Goal: Transaction & Acquisition: Purchase product/service

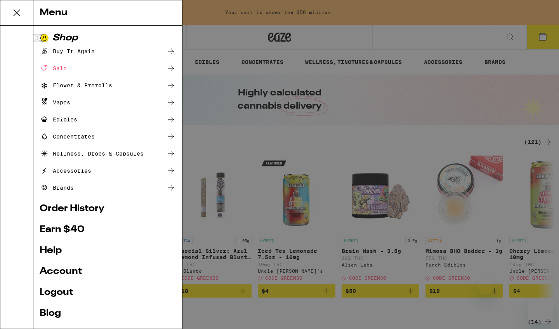
click at [62, 271] on link "Account" at bounding box center [108, 271] width 136 height 9
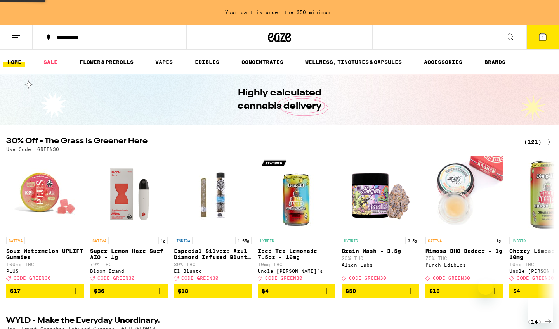
click at [17, 38] on div "Menu Shop Buy It Again Sale Flower & Prerolls Vapes Edibles Concentrates Wellne…" at bounding box center [279, 164] width 559 height 329
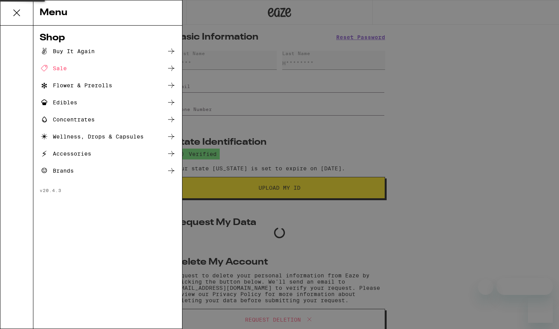
click at [15, 38] on div "Shop Buy It Again Sale Flower & Prerolls Edibles Concentrates Wellness, Drops &…" at bounding box center [91, 177] width 182 height 303
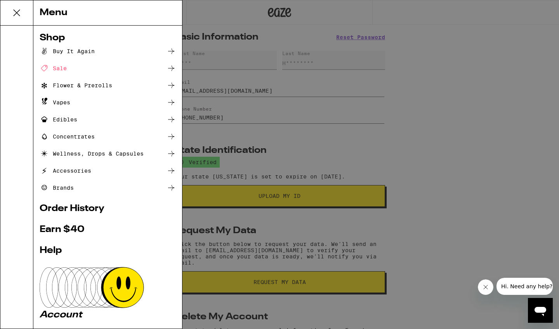
click at [332, 131] on div "Menu Shop Buy It Again Sale Flower & Prerolls Vapes Edibles Concentrates Wellne…" at bounding box center [279, 164] width 559 height 329
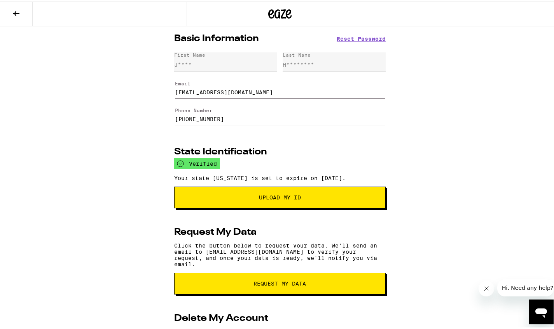
click at [13, 10] on icon at bounding box center [16, 11] width 9 height 9
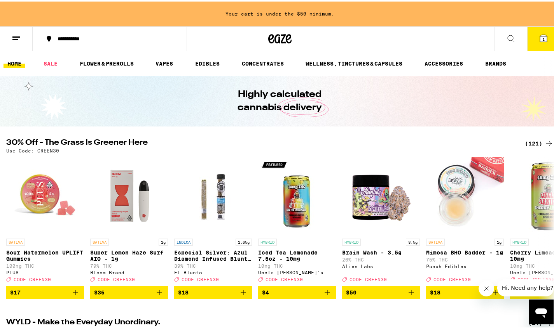
click at [540, 34] on icon at bounding box center [543, 36] width 7 height 7
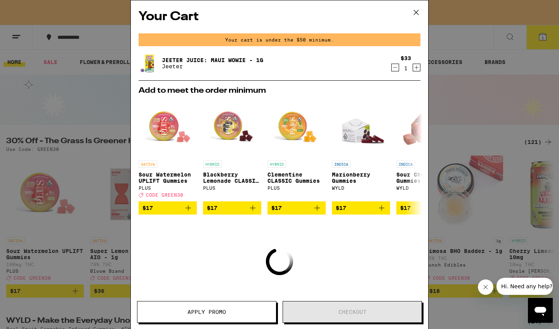
click at [392, 70] on icon "Decrement" at bounding box center [395, 67] width 7 height 9
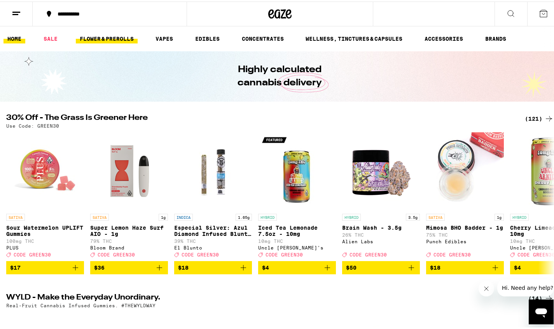
click at [133, 42] on link "FLOWER & PREROLLS" at bounding box center [107, 37] width 62 height 9
click at [118, 42] on link "FLOWER & PREROLLS" at bounding box center [107, 37] width 62 height 9
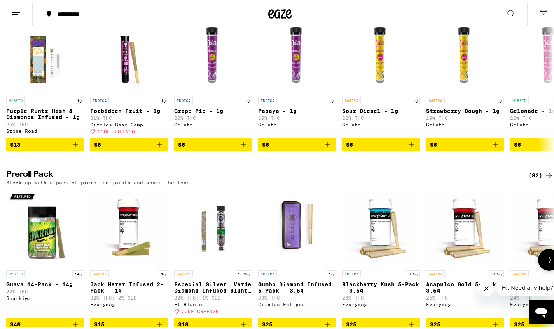
scroll to position [467, 0]
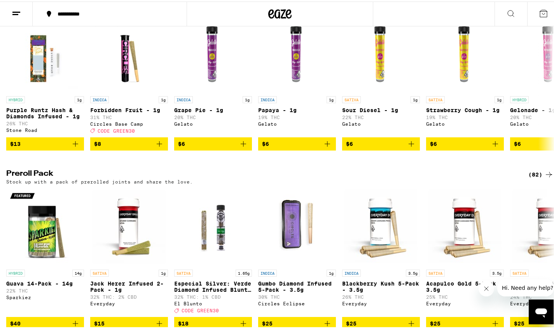
click at [534, 178] on div "(82)" at bounding box center [540, 173] width 25 height 9
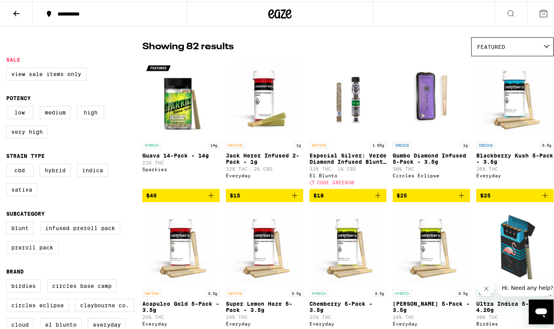
scroll to position [54, 0]
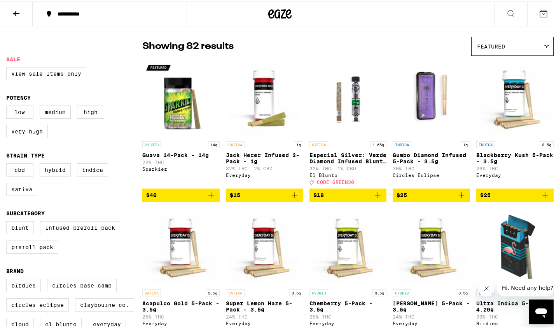
click at [31, 195] on label "Sativa" at bounding box center [21, 187] width 31 height 13
click at [8, 164] on input "Sativa" at bounding box center [8, 163] width 0 height 0
checkbox input "true"
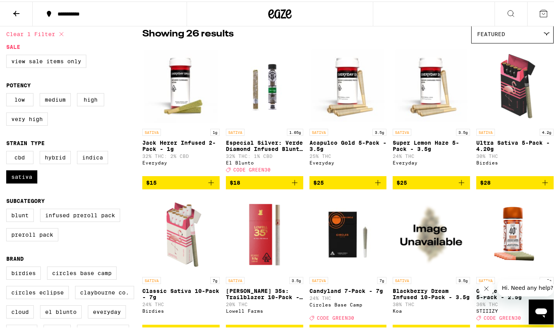
scroll to position [70, 0]
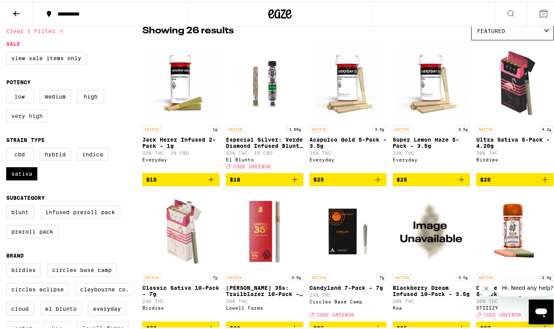
click at [36, 121] on label "Very High" at bounding box center [27, 114] width 42 height 13
click at [8, 90] on input "Very High" at bounding box center [8, 90] width 0 height 0
checkbox input "true"
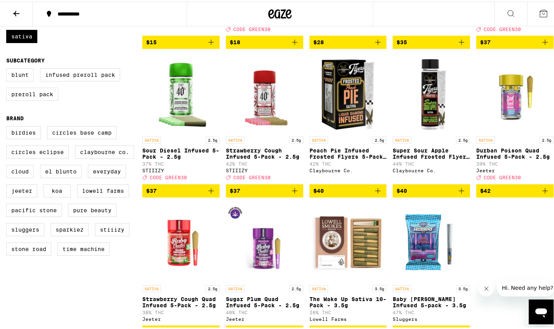
scroll to position [207, 0]
click at [540, 45] on icon "Add to bag" at bounding box center [544, 40] width 9 height 9
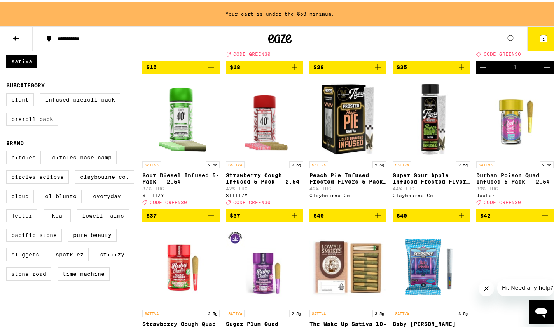
click at [216, 219] on icon "Add to bag" at bounding box center [210, 214] width 9 height 9
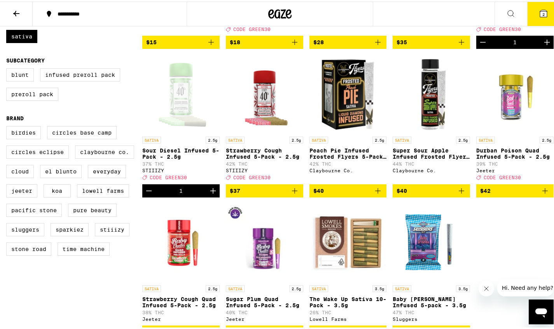
click at [542, 10] on span "2" at bounding box center [543, 12] width 2 height 5
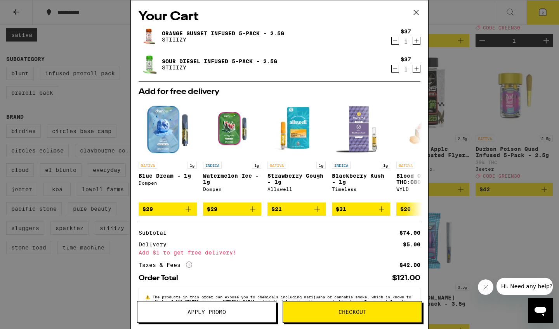
click at [205, 314] on span "Apply Promo" at bounding box center [207, 312] width 38 height 5
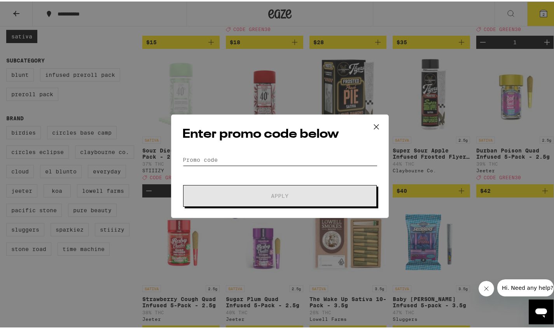
click at [221, 157] on input "Promo Code" at bounding box center [279, 159] width 195 height 12
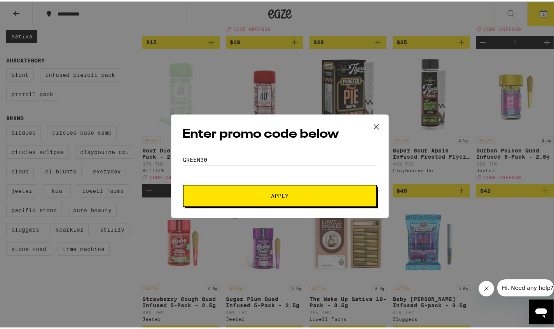
type input "green30"
click at [212, 203] on button "Apply" at bounding box center [279, 195] width 193 height 22
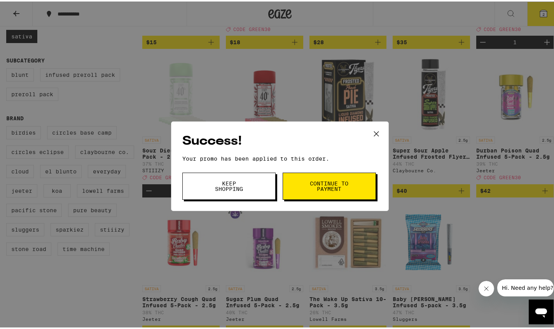
click at [294, 190] on button "Continue to payment" at bounding box center [328, 184] width 93 height 27
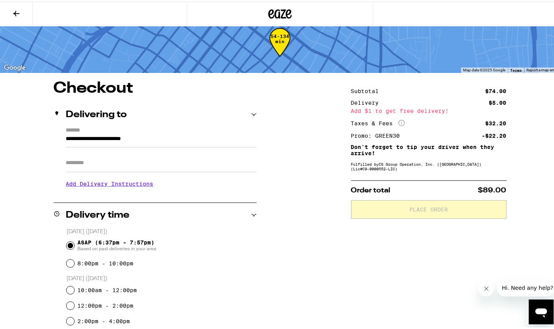
scroll to position [18, 0]
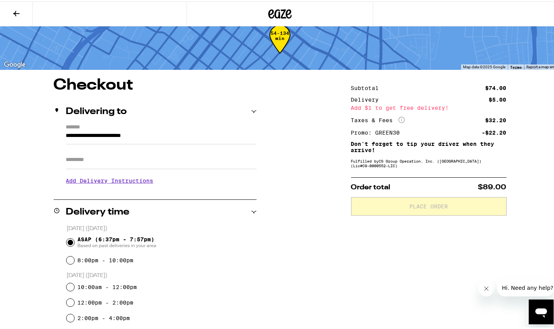
click at [18, 12] on icon at bounding box center [16, 11] width 6 height 5
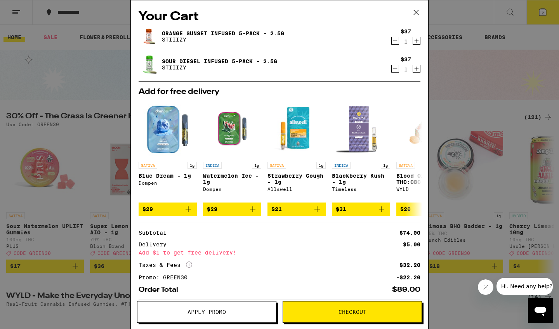
click at [392, 40] on icon "Decrement" at bounding box center [395, 40] width 7 height 9
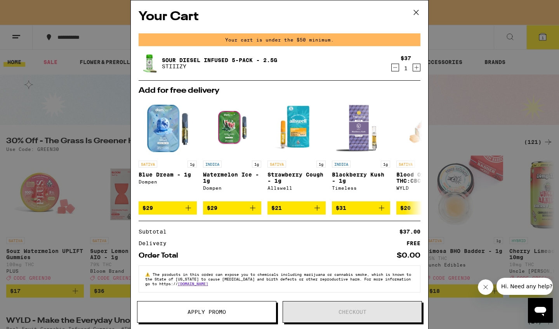
click at [414, 13] on icon at bounding box center [417, 13] width 12 height 12
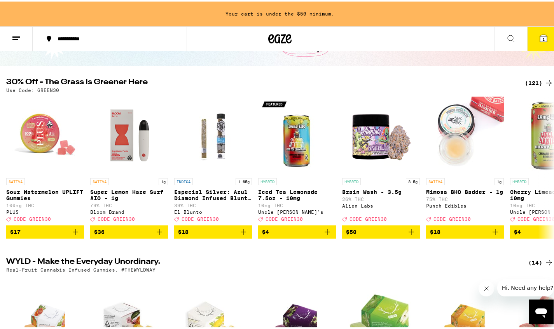
scroll to position [60, 0]
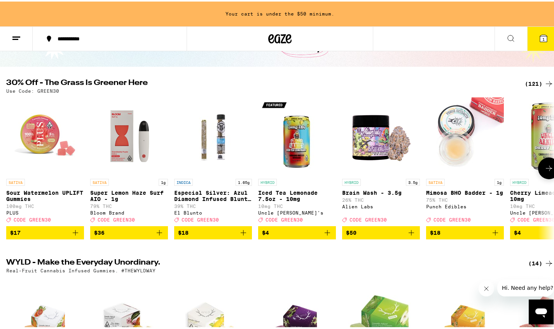
click at [77, 236] on icon "Add to bag" at bounding box center [75, 231] width 9 height 9
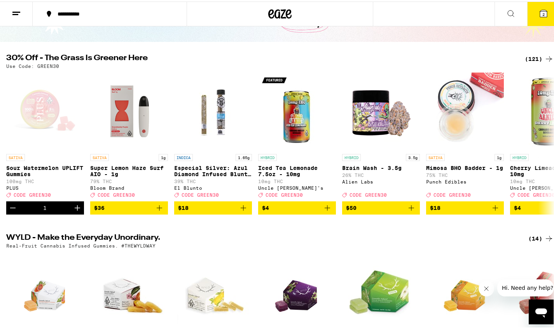
click at [531, 9] on button "2" at bounding box center [543, 12] width 33 height 24
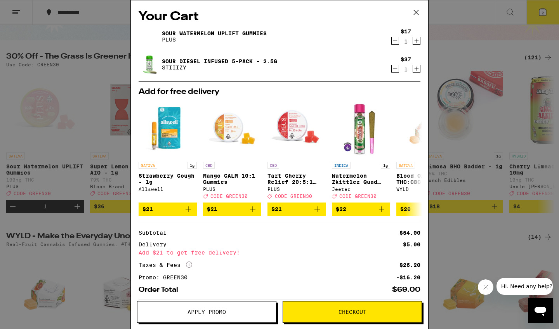
click at [242, 310] on span "Apply Promo" at bounding box center [207, 312] width 139 height 5
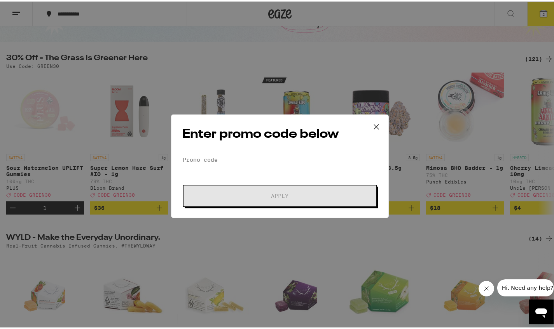
click at [256, 151] on div "Enter promo code below Promo Code Apply" at bounding box center [280, 165] width 218 height 104
click at [253, 156] on input "Promo Code" at bounding box center [279, 159] width 195 height 12
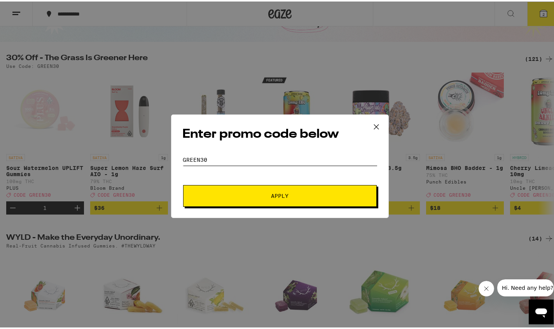
type input "Green30"
click at [246, 192] on button "Apply" at bounding box center [279, 195] width 193 height 22
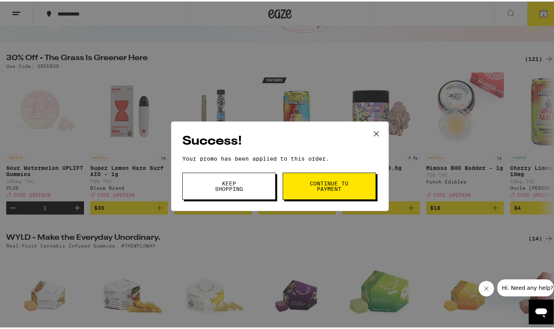
click at [306, 182] on button "Continue to payment" at bounding box center [328, 184] width 93 height 27
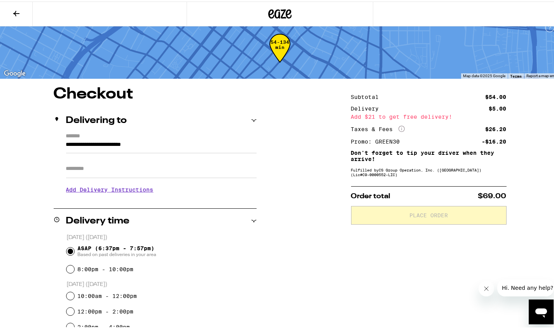
scroll to position [9, 0]
click at [17, 8] on icon at bounding box center [16, 11] width 9 height 9
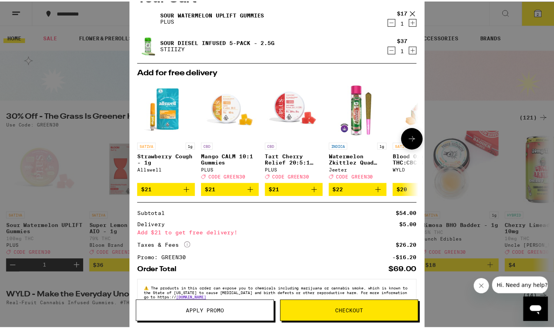
scroll to position [17, 0]
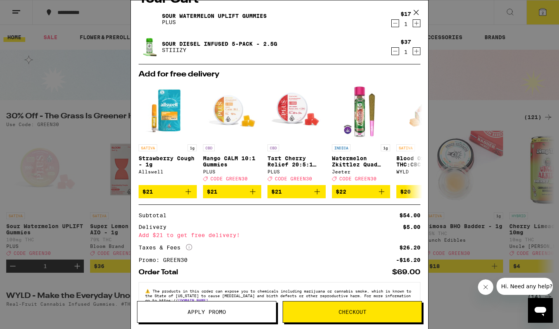
click at [416, 12] on icon at bounding box center [417, 13] width 12 height 12
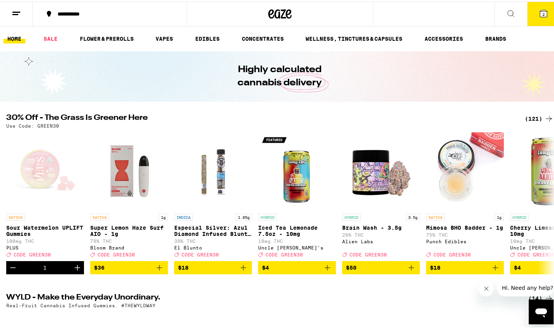
click at [544, 12] on button "2" at bounding box center [543, 12] width 33 height 24
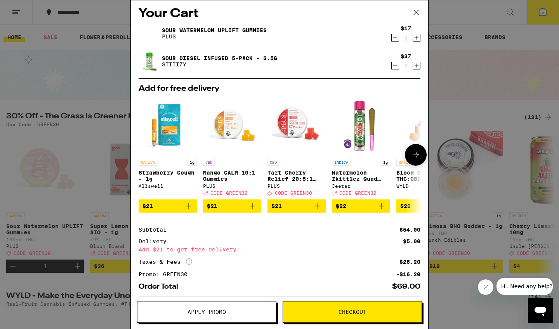
scroll to position [2, 0]
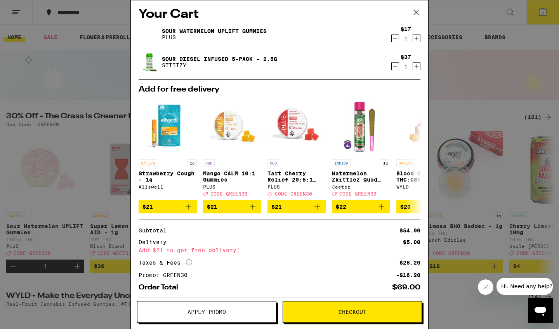
click at [392, 38] on icon "Decrement" at bounding box center [395, 38] width 7 height 9
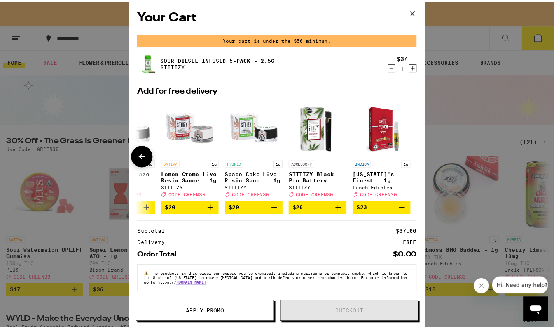
scroll to position [0, 369]
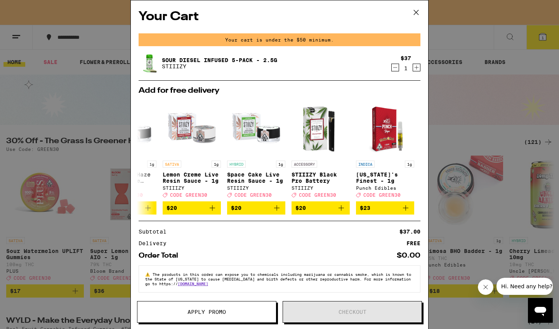
click at [418, 12] on icon at bounding box center [417, 13] width 12 height 12
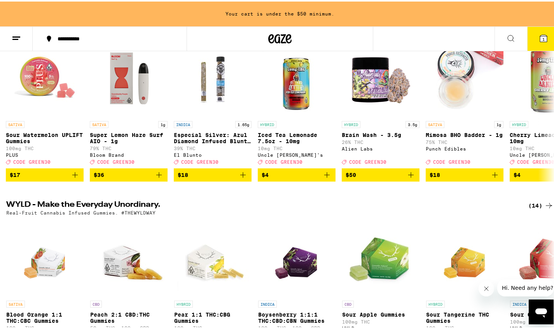
scroll to position [125, 0]
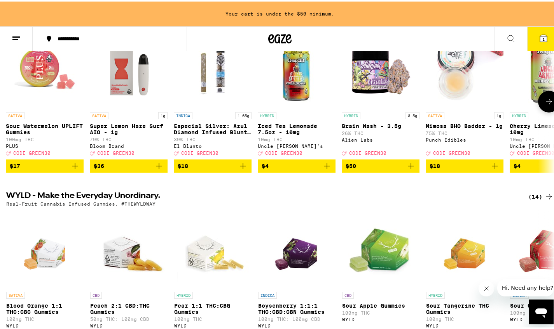
click at [544, 105] on icon at bounding box center [548, 100] width 9 height 9
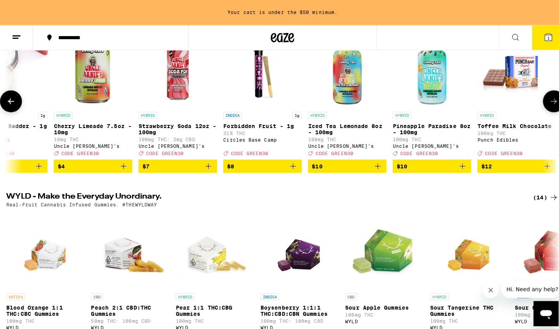
scroll to position [0, 457]
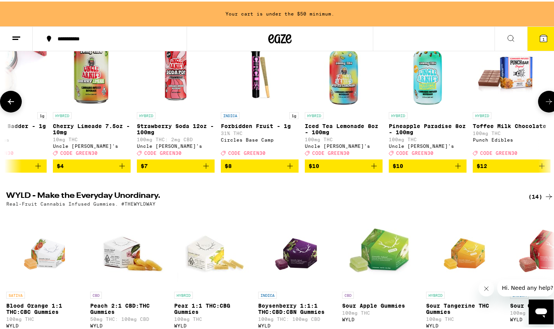
click at [124, 169] on icon "Add to bag" at bounding box center [121, 164] width 9 height 9
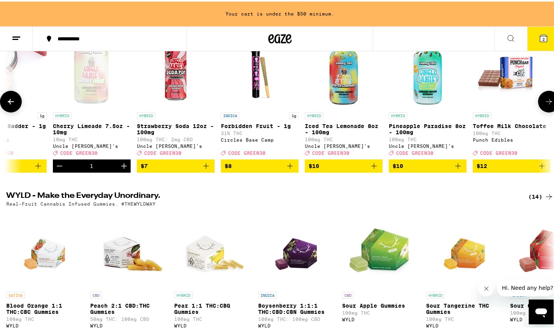
click at [124, 169] on icon "Increment" at bounding box center [123, 164] width 9 height 9
click at [124, 167] on icon "Increment" at bounding box center [123, 164] width 5 height 5
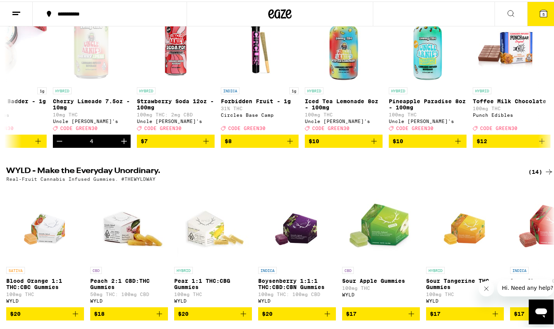
click at [530, 8] on button "5" at bounding box center [543, 12] width 33 height 24
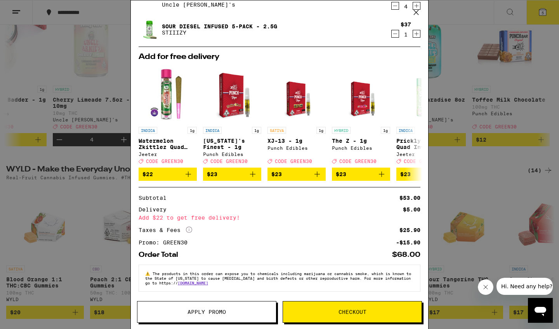
scroll to position [41, 0]
drag, startPoint x: 239, startPoint y: 218, endPoint x: 359, endPoint y: 220, distance: 120.1
click at [359, 220] on div "Subtotal $53.00 Delivery $5.00 Add $22 to get free delivery! Taxes & Fees More …" at bounding box center [280, 220] width 282 height 50
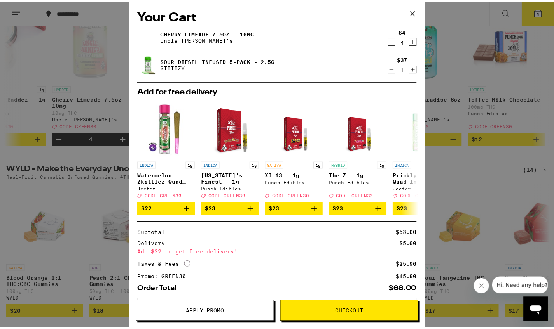
scroll to position [0, 0]
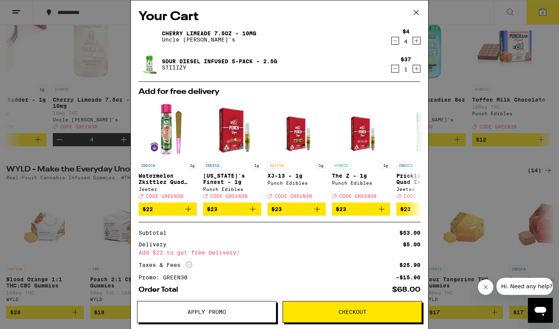
click at [418, 15] on icon at bounding box center [417, 13] width 12 height 12
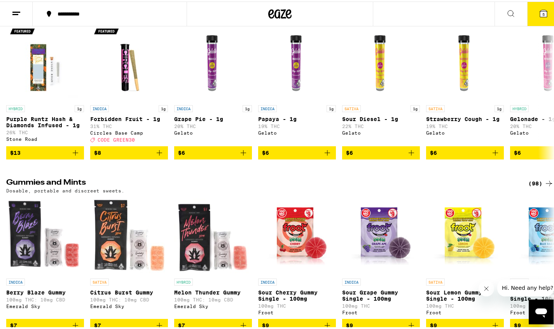
scroll to position [2302, 0]
